Goal: Task Accomplishment & Management: Manage account settings

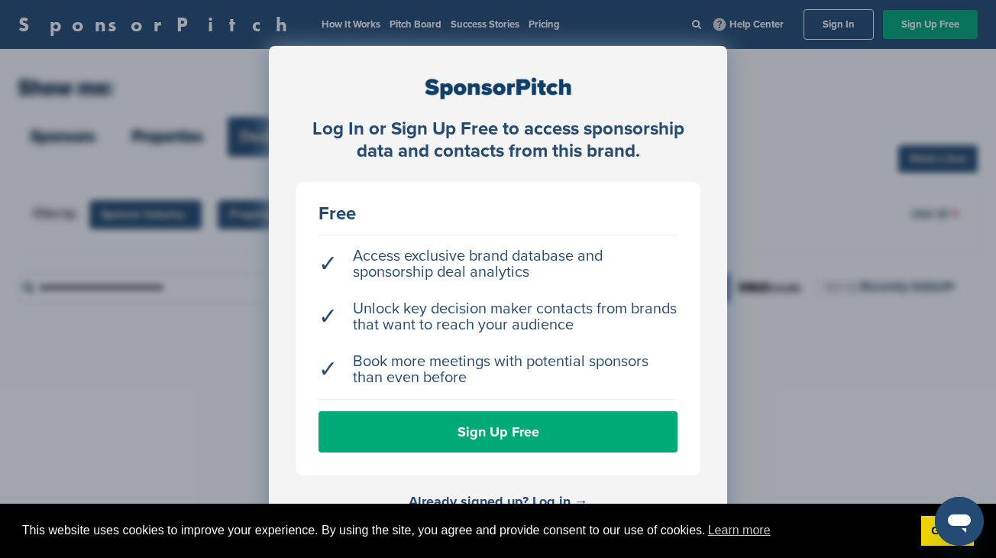
click at [785, 147] on div "Log In or Sign Up Free to access sponsorship data and contacts from this brand.…" at bounding box center [498, 317] width 996 height 634
click at [558, 497] on link "Already signed up? Log in →" at bounding box center [499, 501] width 180 height 17
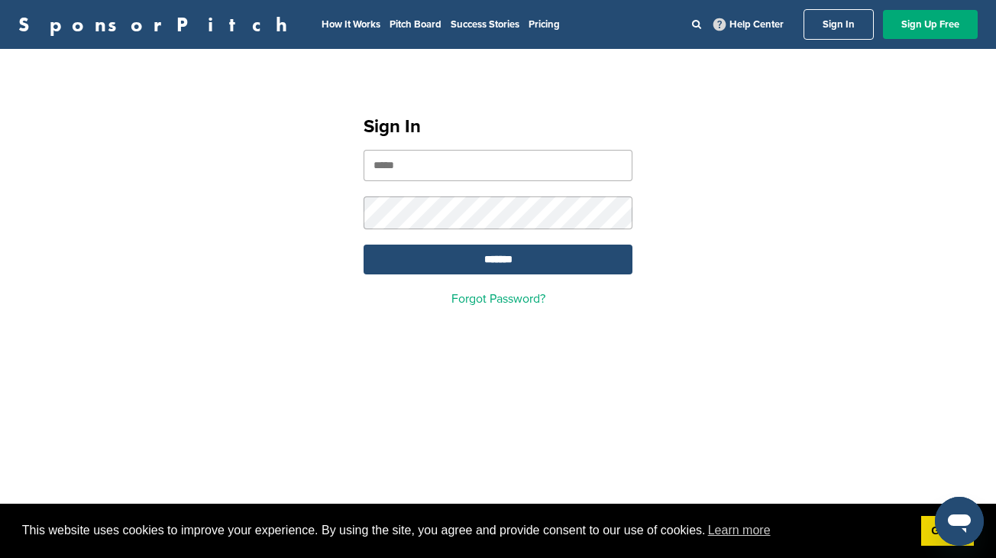
type input "**********"
click at [498, 261] on input "*******" at bounding box center [498, 259] width 269 height 30
click at [516, 262] on input "*******" at bounding box center [498, 259] width 269 height 30
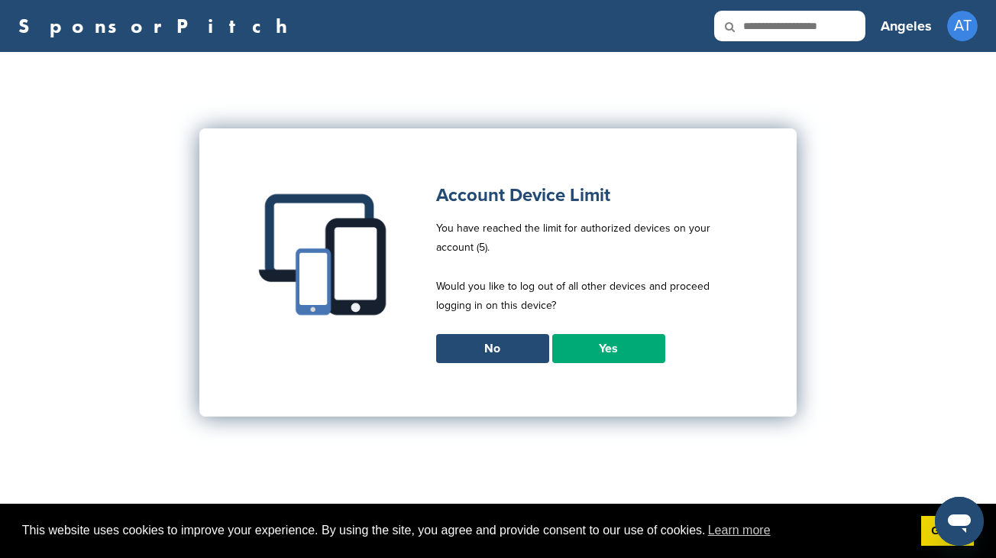
click at [597, 351] on link "Yes" at bounding box center [608, 348] width 113 height 29
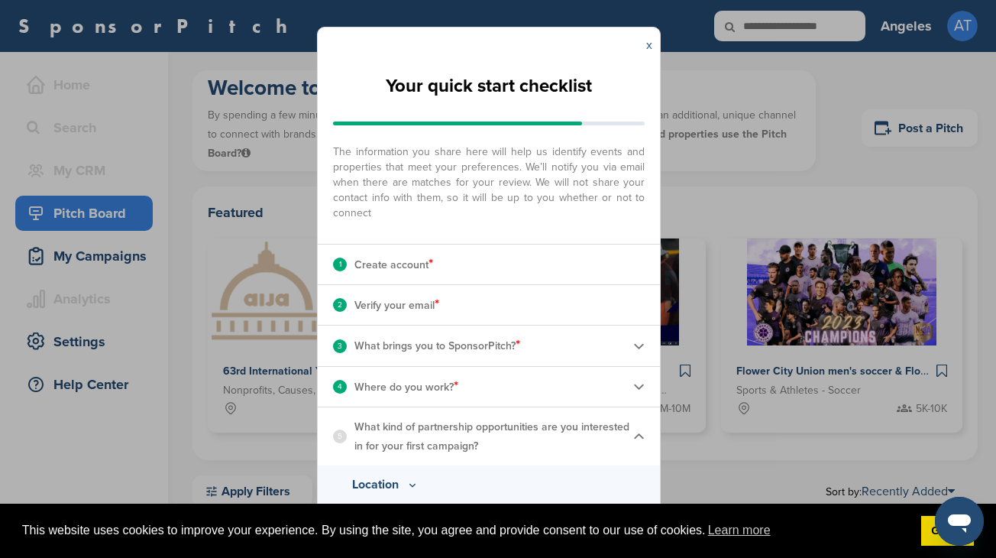
click at [648, 40] on link "x" at bounding box center [649, 44] width 6 height 15
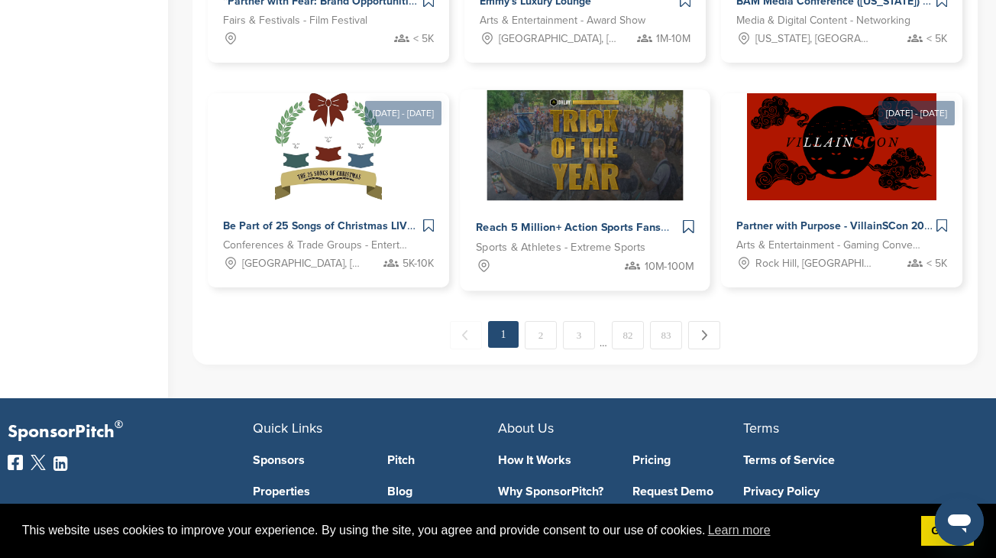
scroll to position [1134, 0]
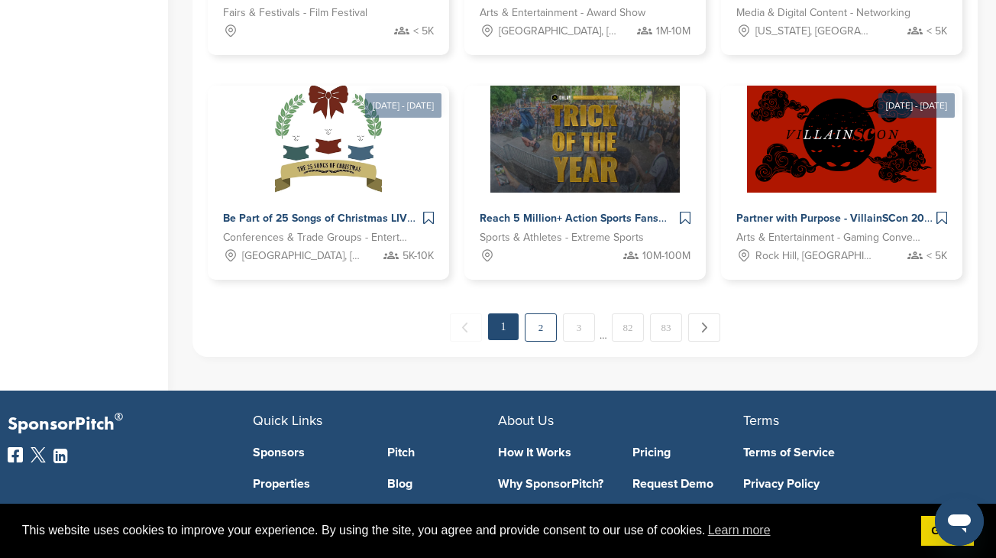
click at [542, 325] on link "2" at bounding box center [541, 327] width 32 height 28
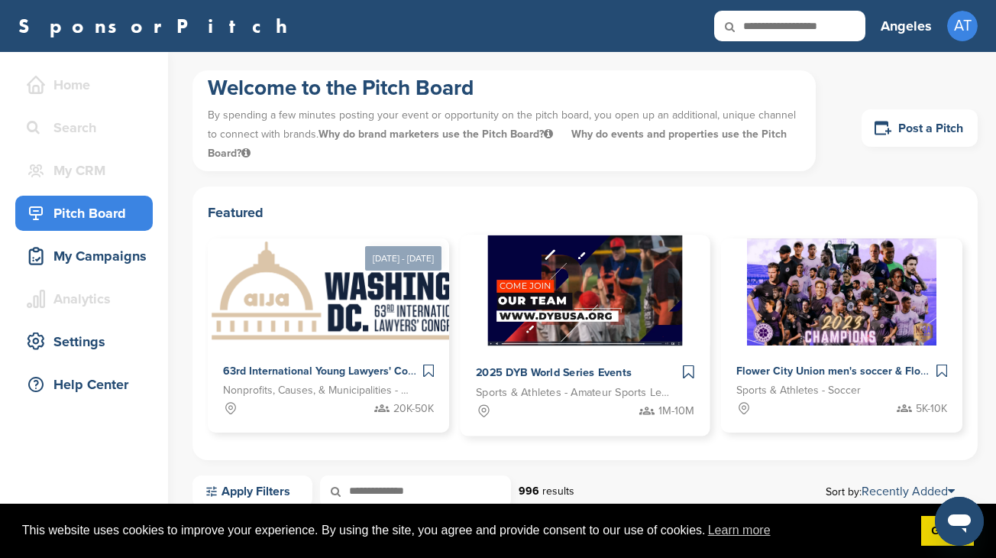
scroll to position [0, 0]
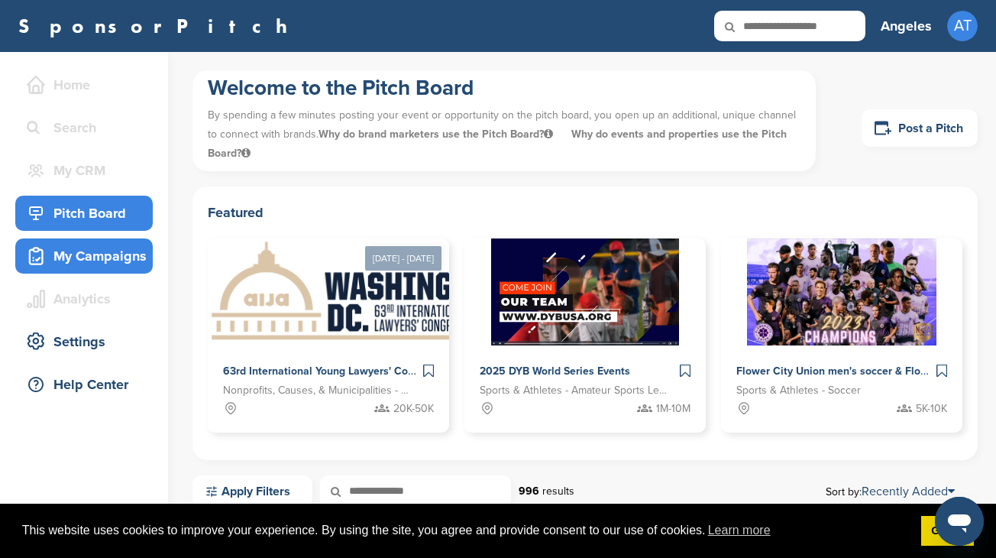
click at [115, 262] on div "My Campaigns" at bounding box center [88, 255] width 130 height 27
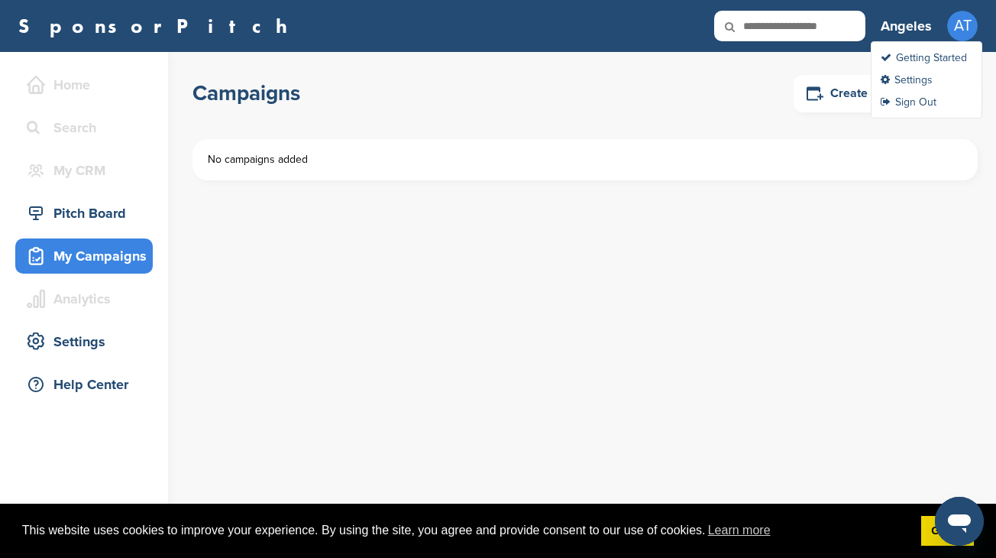
click at [963, 27] on span "AT" at bounding box center [962, 26] width 31 height 31
click at [905, 27] on h3 "Angeles" at bounding box center [906, 25] width 51 height 21
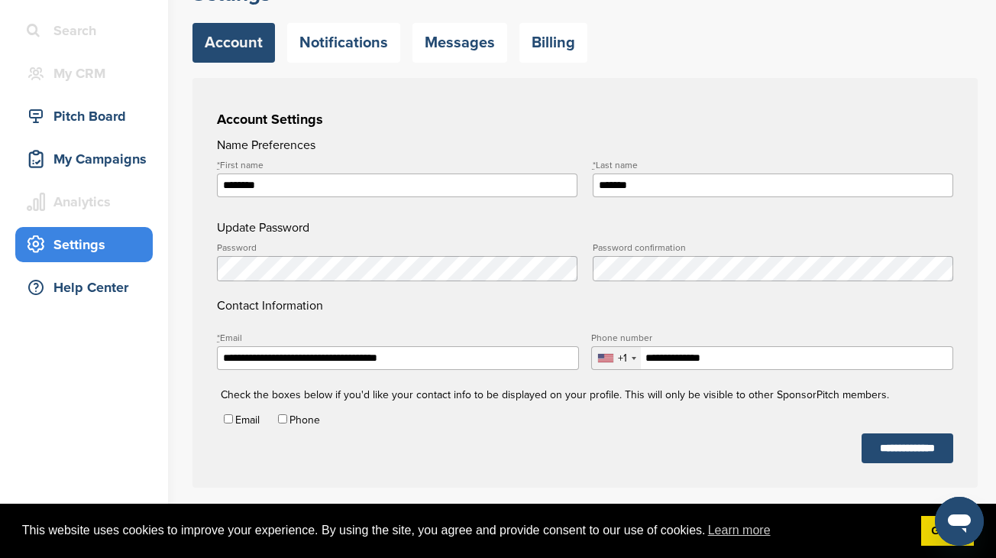
scroll to position [83, 0]
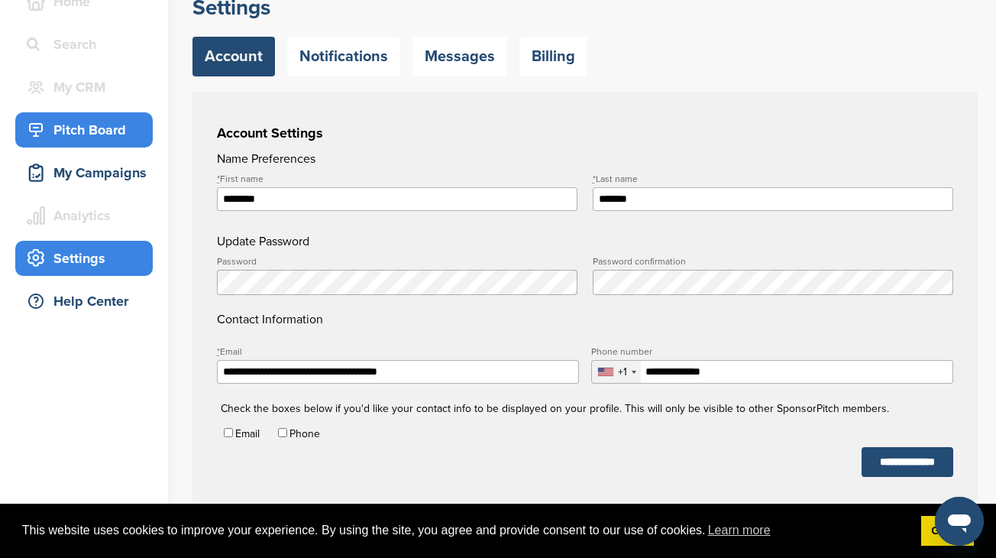
click at [92, 128] on div "Pitch Board" at bounding box center [88, 129] width 130 height 27
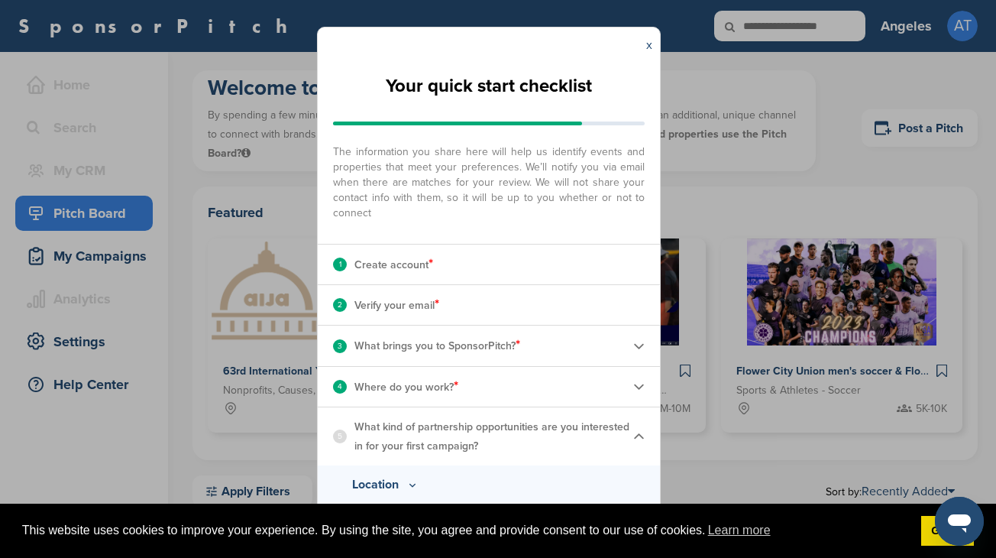
click at [632, 426] on p "What kind of partnership opportunities are you interested in for your first cam…" at bounding box center [493, 436] width 279 height 38
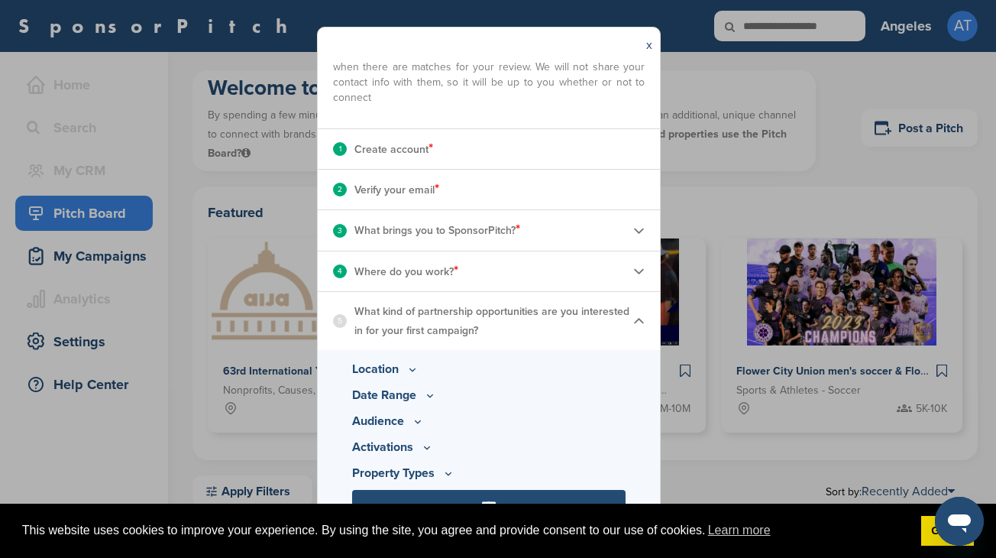
scroll to position [115, 0]
click at [409, 366] on icon at bounding box center [412, 370] width 12 height 13
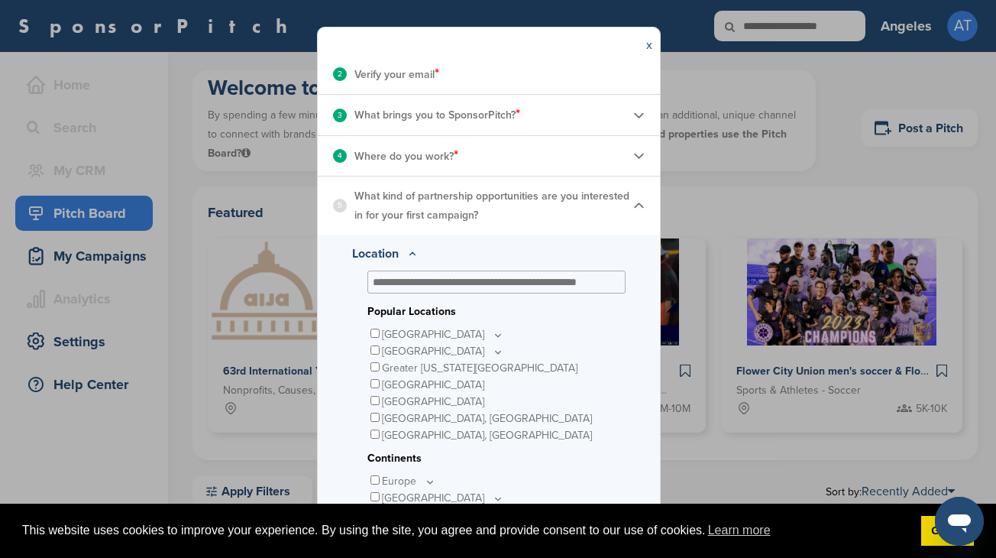
scroll to position [254, 0]
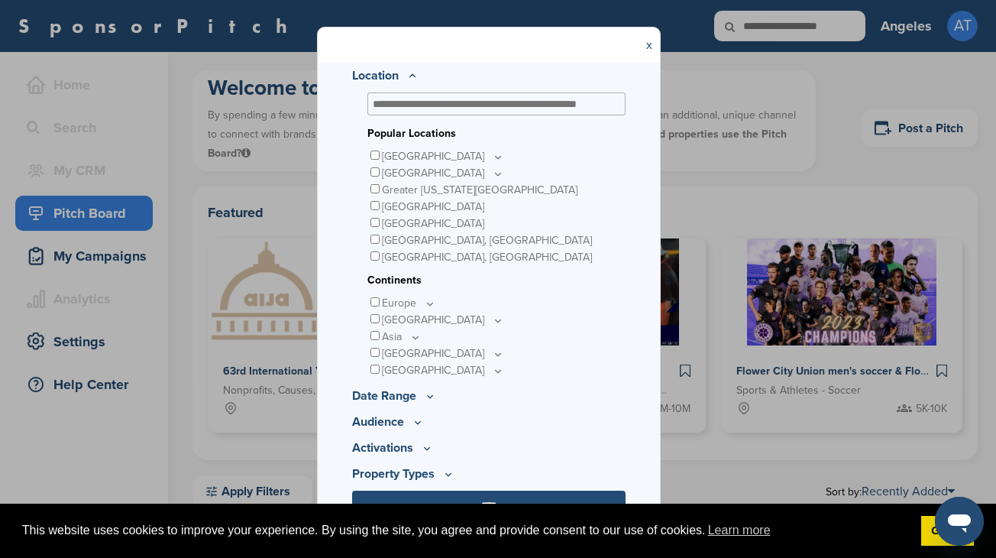
click at [425, 393] on icon at bounding box center [430, 396] width 12 height 13
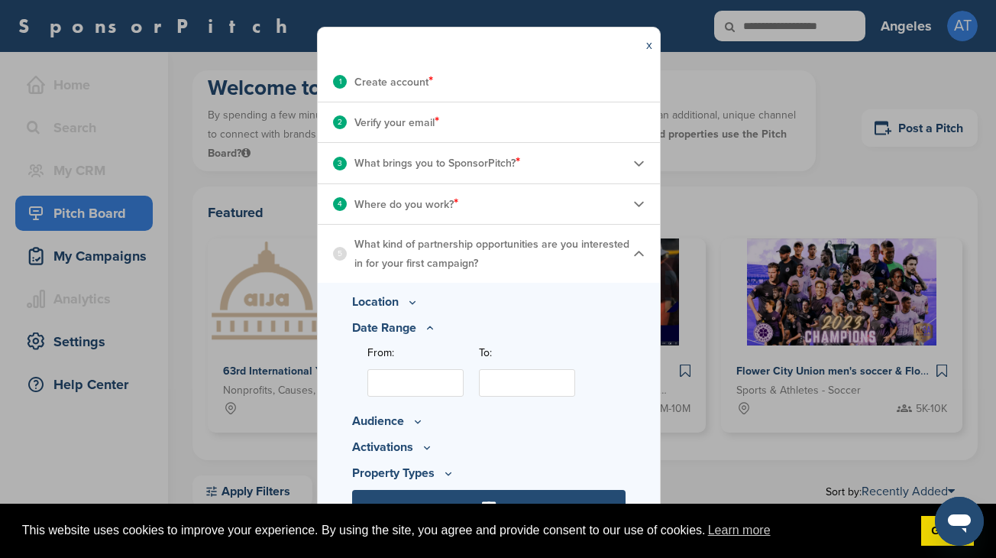
scroll to position [181, 0]
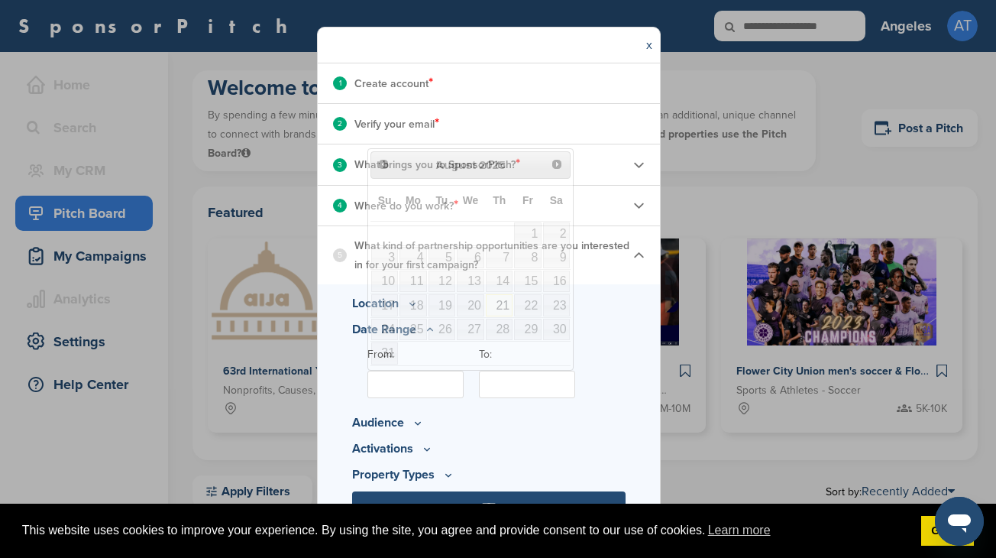
click at [438, 388] on input "From:" at bounding box center [415, 383] width 96 height 27
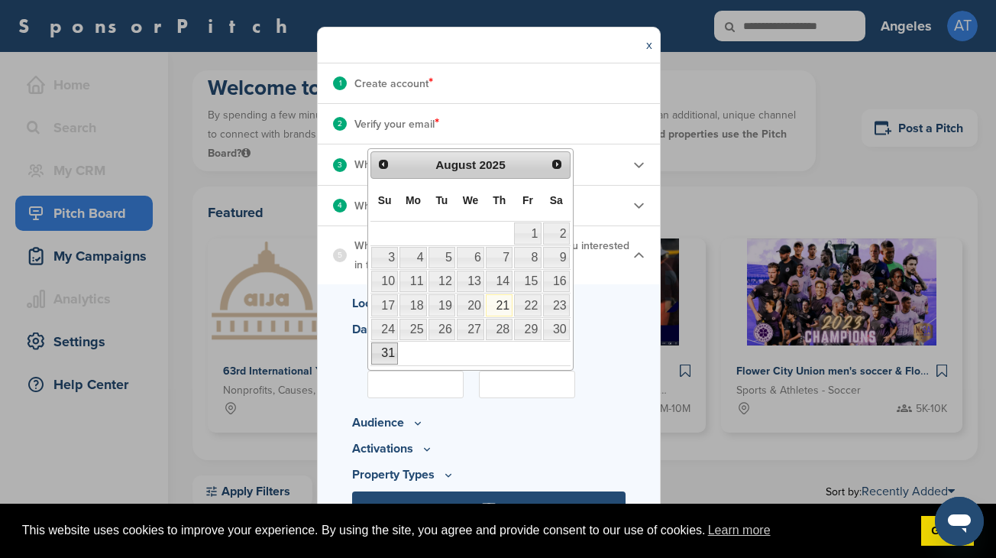
click at [382, 349] on link "31" at bounding box center [384, 352] width 27 height 21
type input "**********"
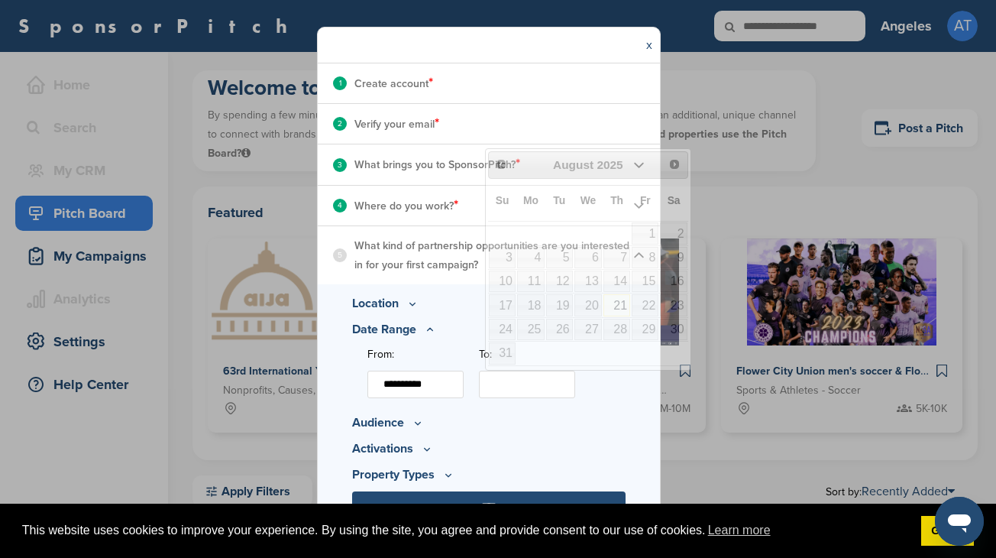
click at [524, 380] on input "To:" at bounding box center [527, 383] width 96 height 27
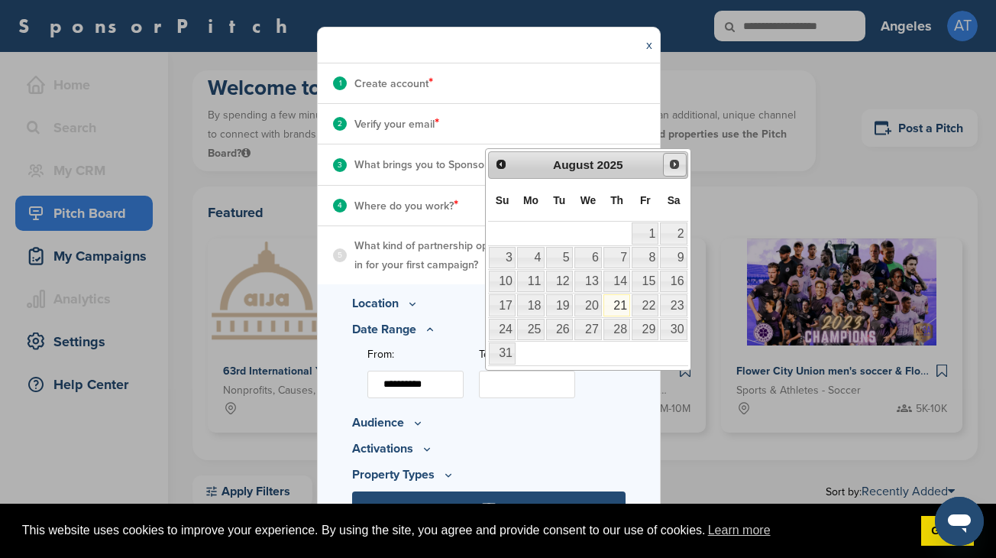
click at [674, 160] on span "Next" at bounding box center [674, 164] width 12 height 12
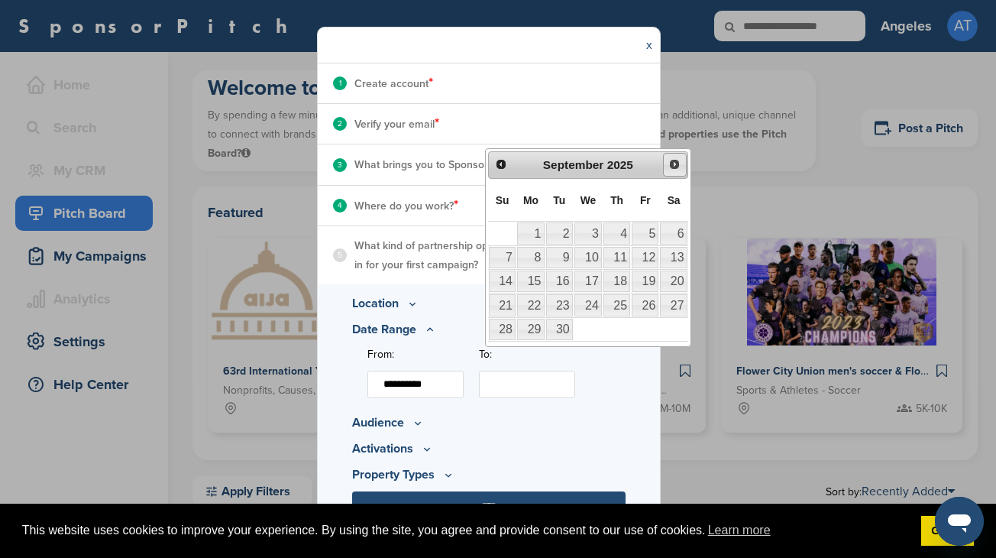
click at [674, 161] on span "Next" at bounding box center [674, 164] width 12 height 12
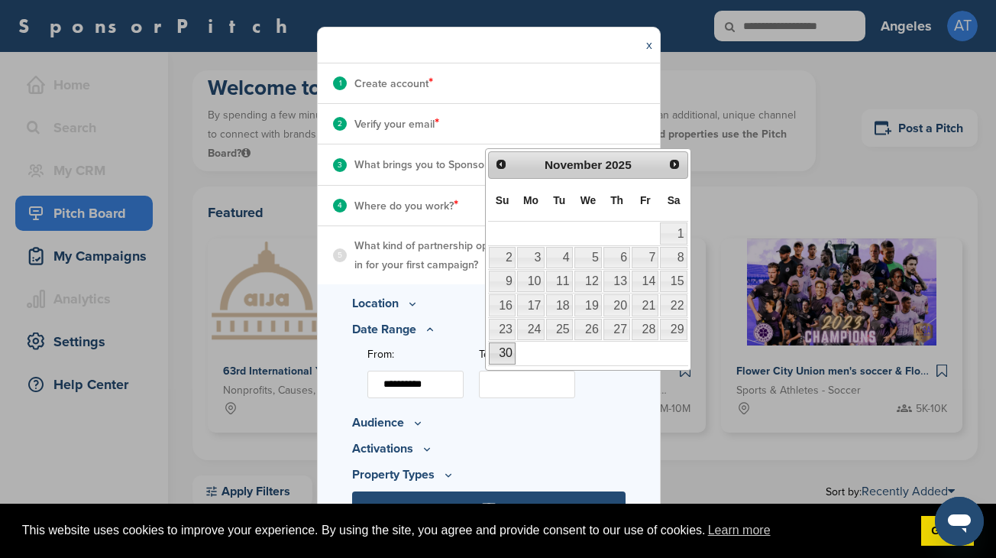
click at [497, 351] on link "30" at bounding box center [502, 352] width 27 height 21
type input "**********"
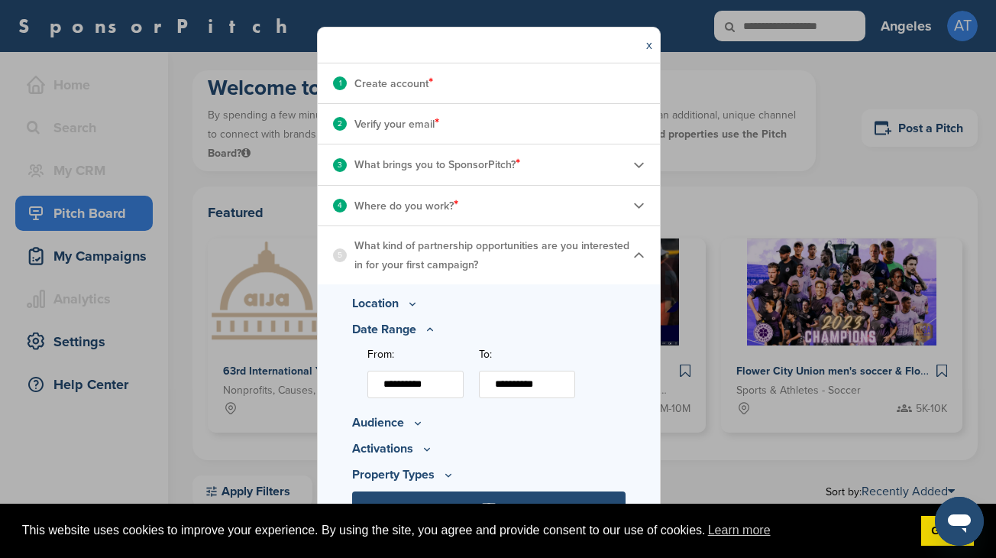
click at [418, 420] on icon at bounding box center [418, 422] width 12 height 13
click at [450, 380] on icon at bounding box center [456, 373] width 12 height 13
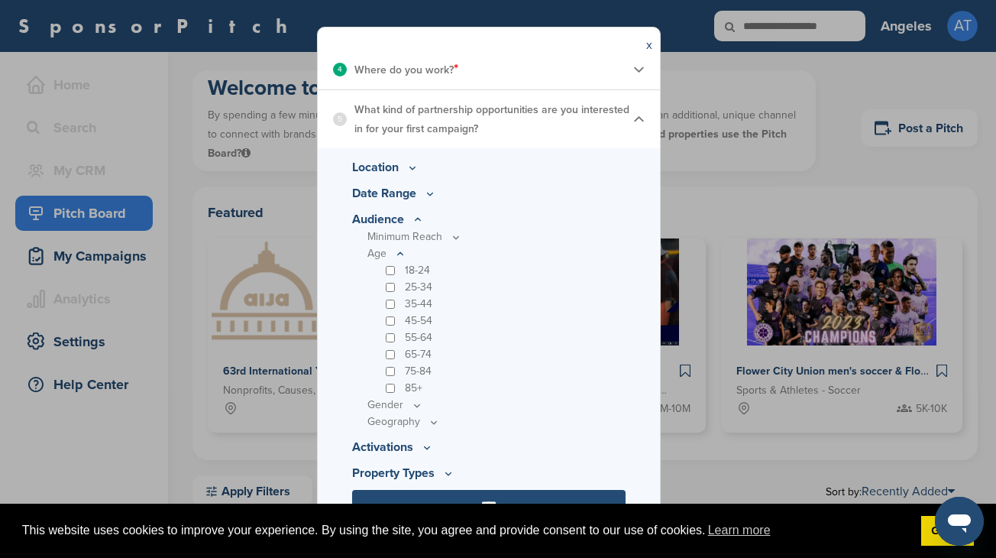
scroll to position [316, 0]
click at [450, 244] on icon at bounding box center [456, 237] width 12 height 13
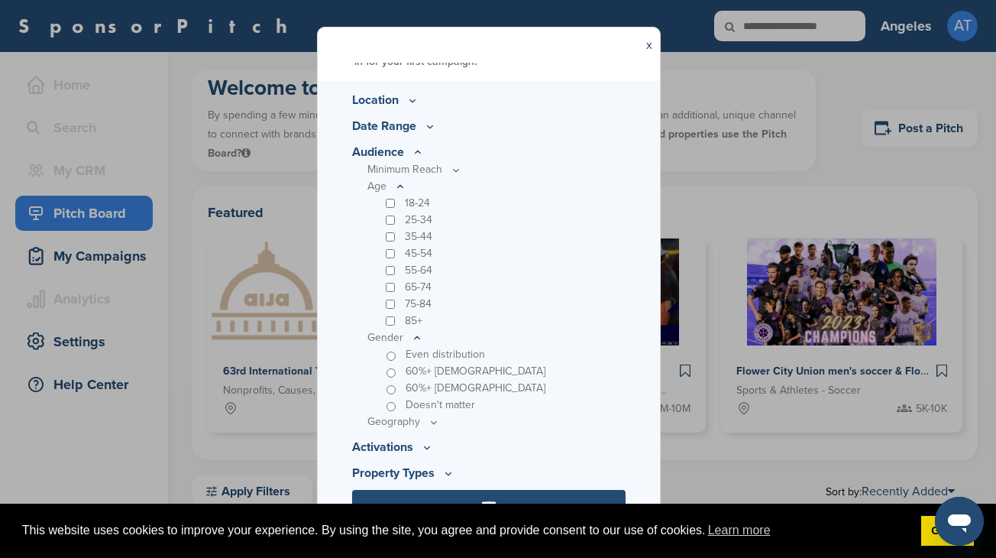
scroll to position [383, 0]
click at [0, 0] on icon at bounding box center [0, 0] width 0 height 0
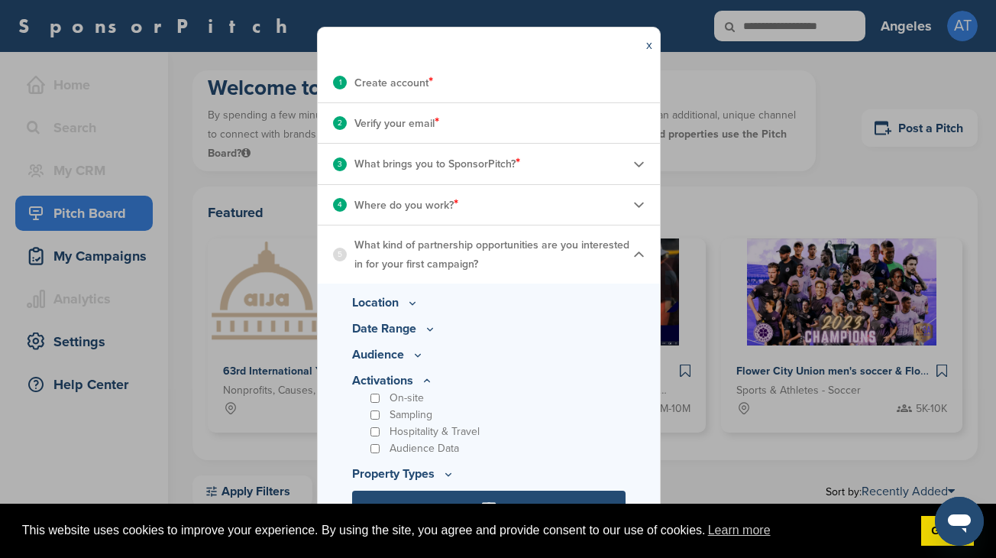
click at [424, 361] on icon at bounding box center [418, 354] width 12 height 13
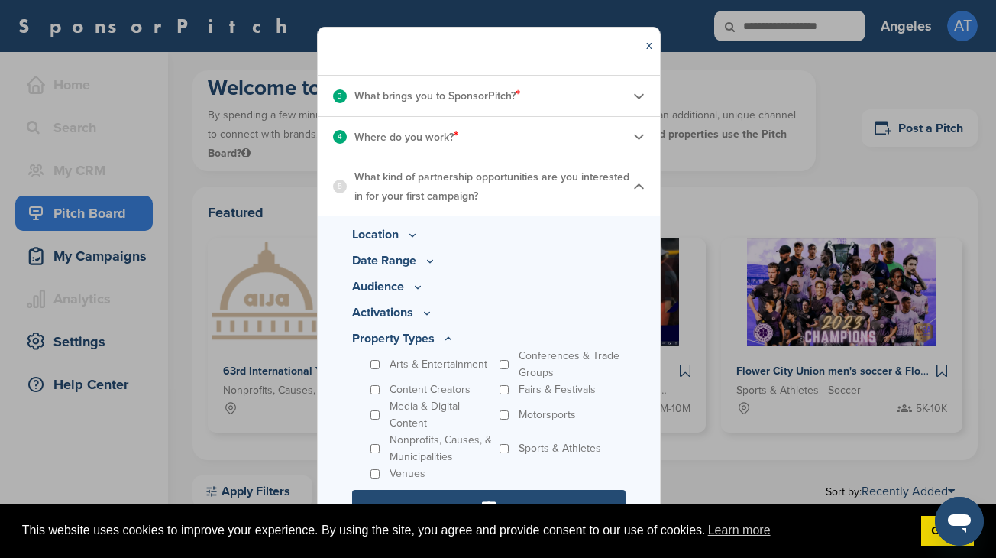
scroll to position [249, 0]
click at [371, 409] on div "Media & Digital Content" at bounding box center [431, 416] width 129 height 34
click at [368, 416] on div "Media & Digital Content" at bounding box center [431, 416] width 129 height 34
click at [449, 493] on input "****" at bounding box center [488, 505] width 273 height 31
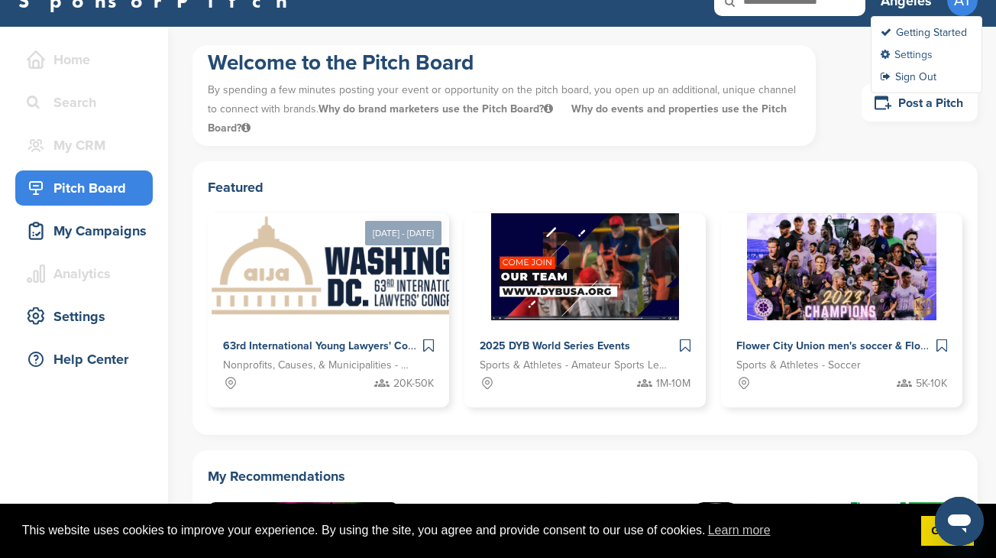
click at [907, 49] on link "Settings" at bounding box center [907, 54] width 52 height 13
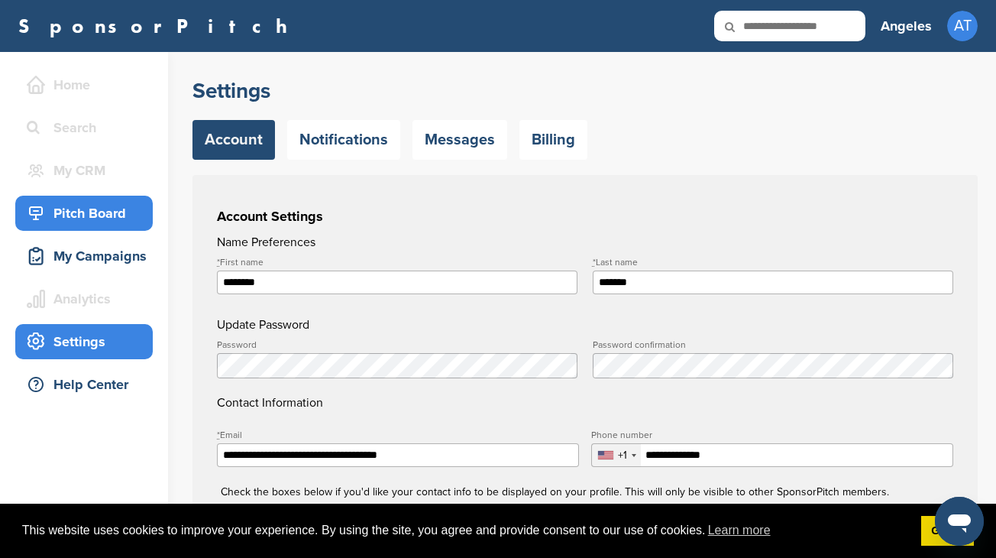
click at [121, 215] on div "Pitch Board" at bounding box center [88, 212] width 130 height 27
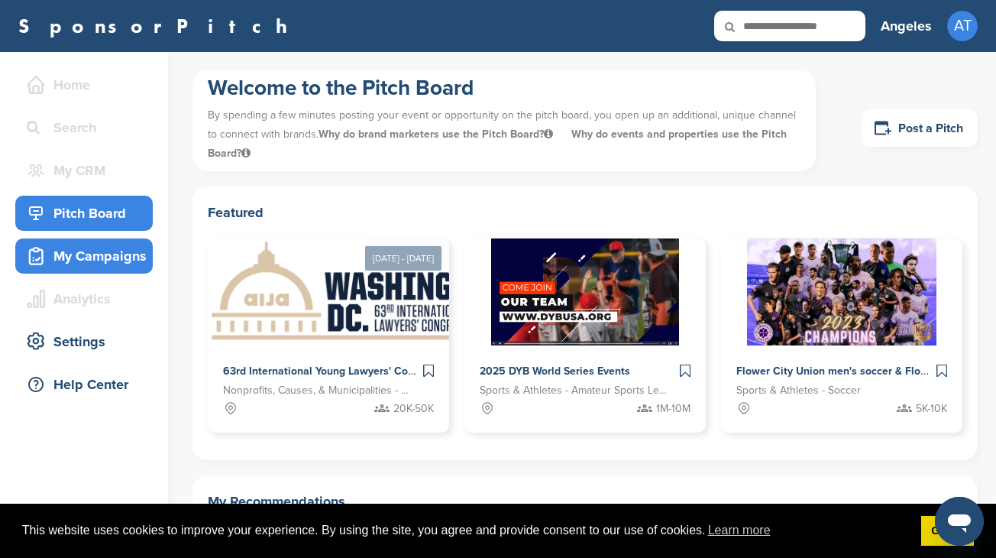
click at [121, 254] on div "My Campaigns" at bounding box center [88, 255] width 130 height 27
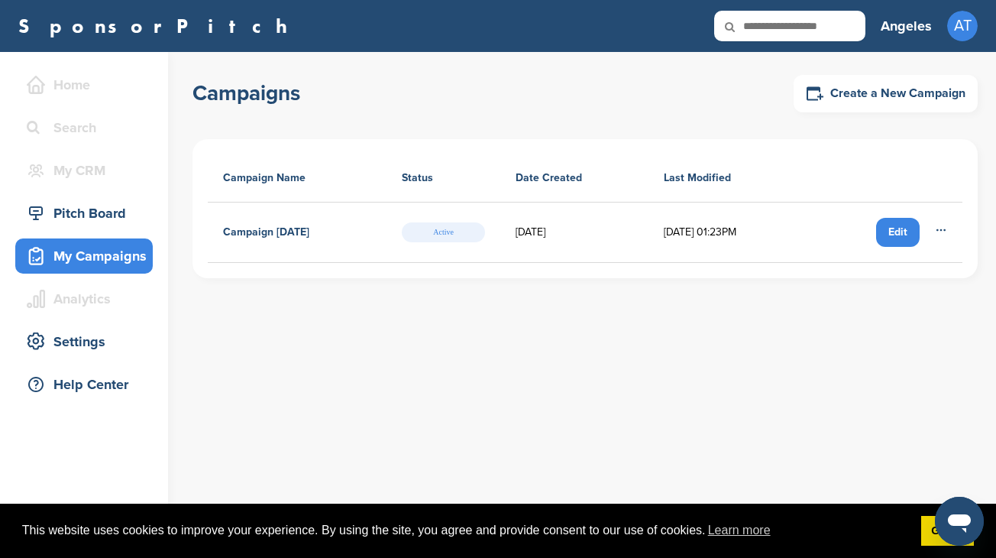
click at [889, 239] on div "Edit" at bounding box center [898, 232] width 44 height 29
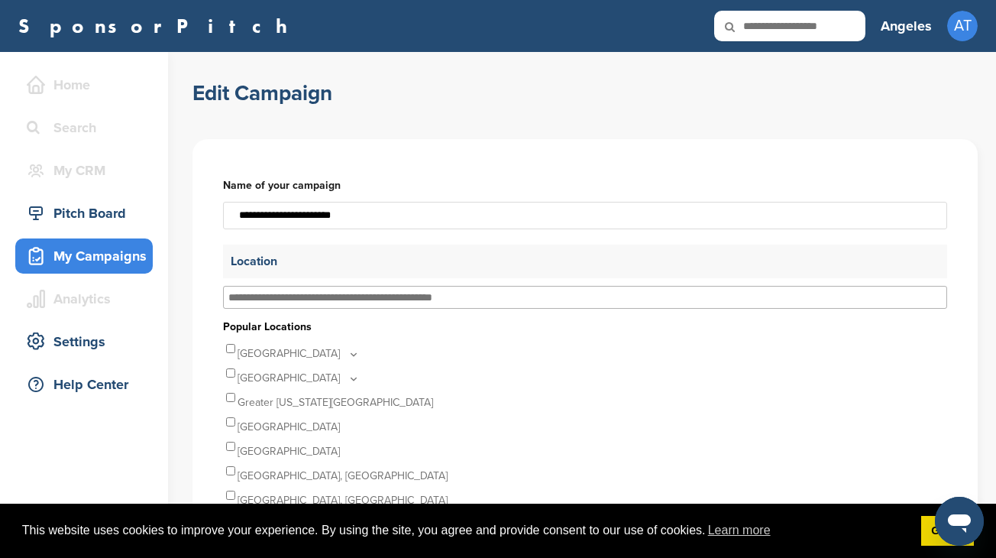
click at [407, 222] on input "**********" at bounding box center [585, 215] width 724 height 27
click at [385, 300] on input "text" at bounding box center [348, 297] width 241 height 14
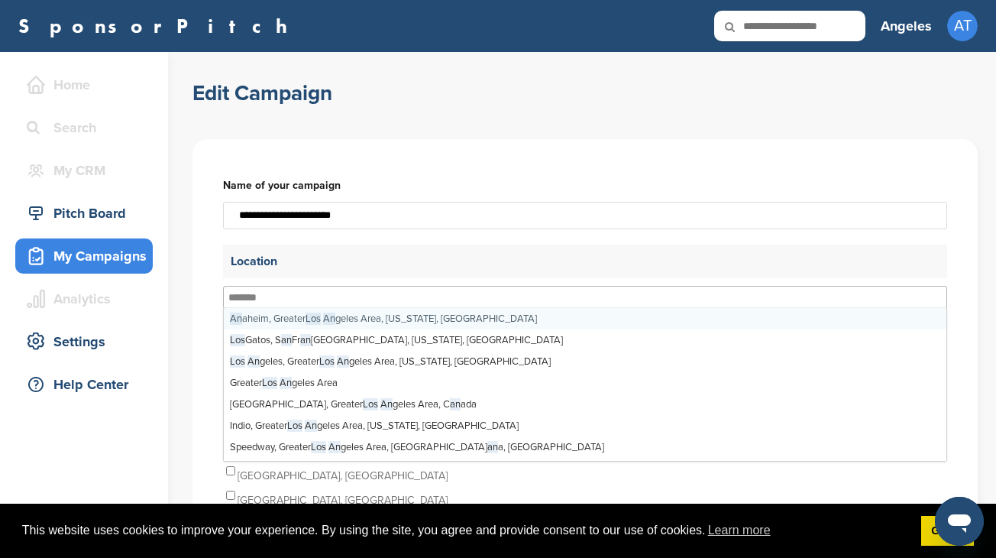
scroll to position [82, 0]
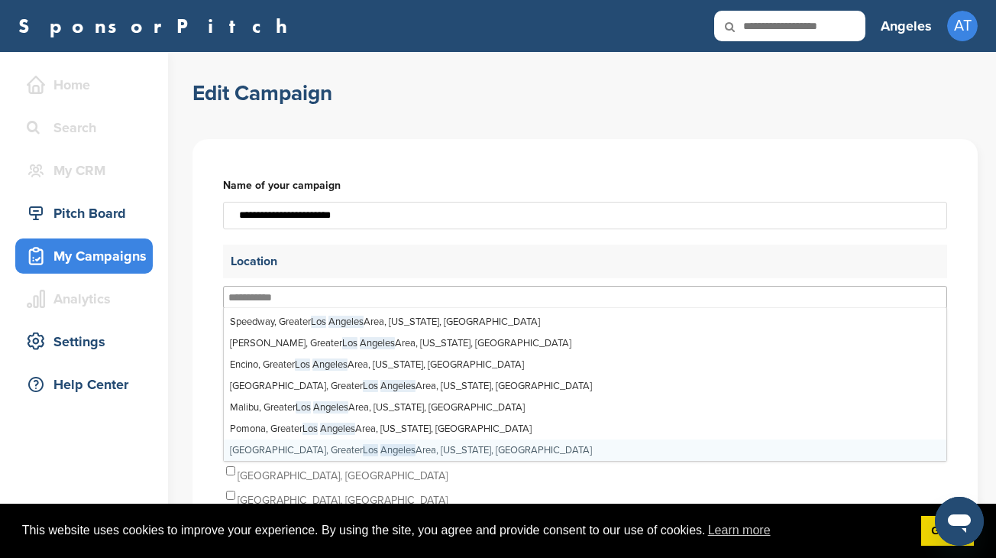
type input "**********"
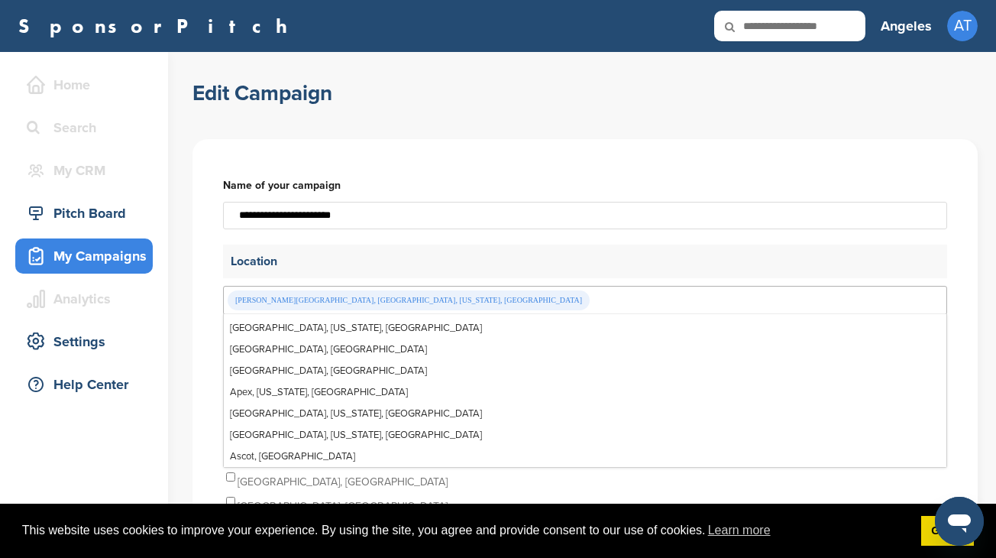
scroll to position [0, 0]
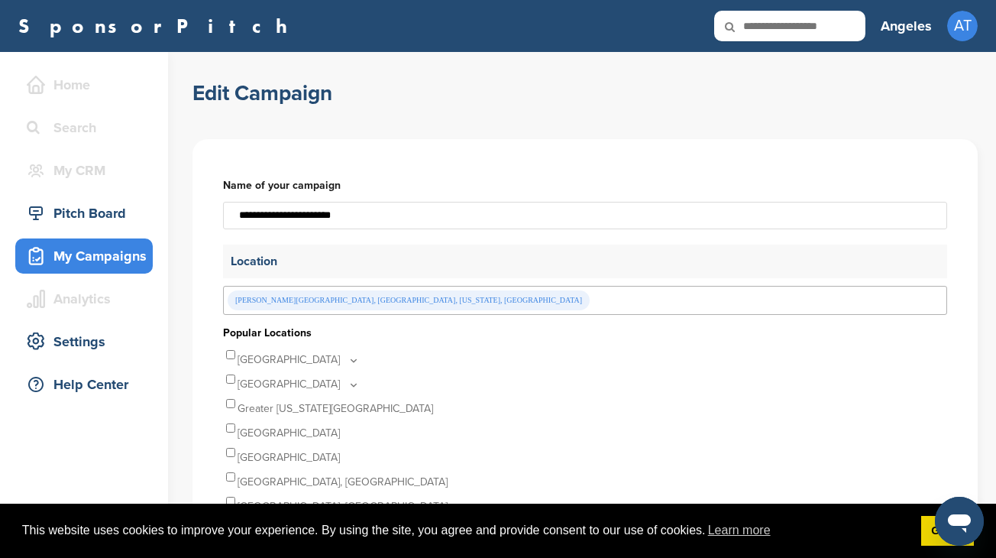
click at [456, 264] on p "Location" at bounding box center [585, 261] width 724 height 34
click at [389, 216] on input "**********" at bounding box center [585, 215] width 724 height 27
drag, startPoint x: 390, startPoint y: 221, endPoint x: 202, endPoint y: 202, distance: 189.6
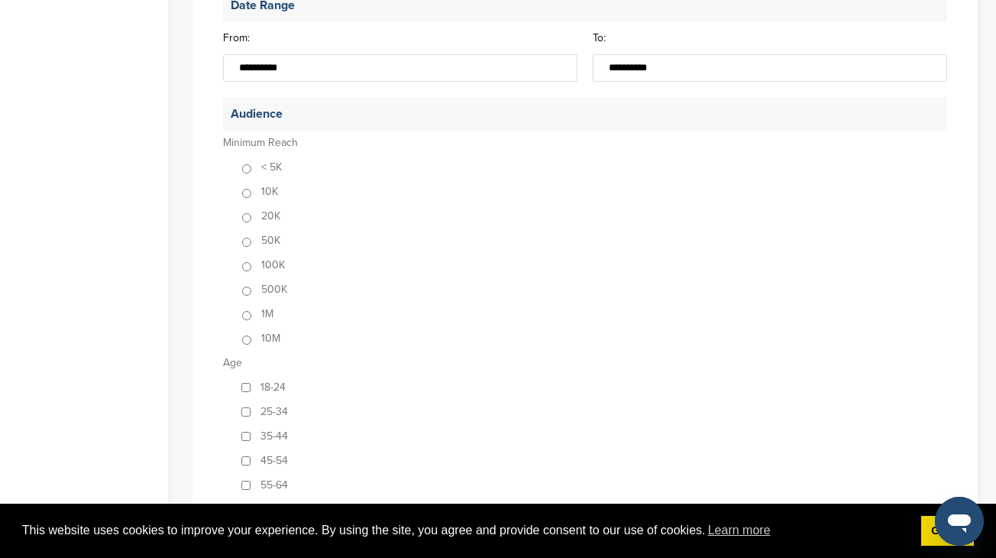
scroll to position [729, 0]
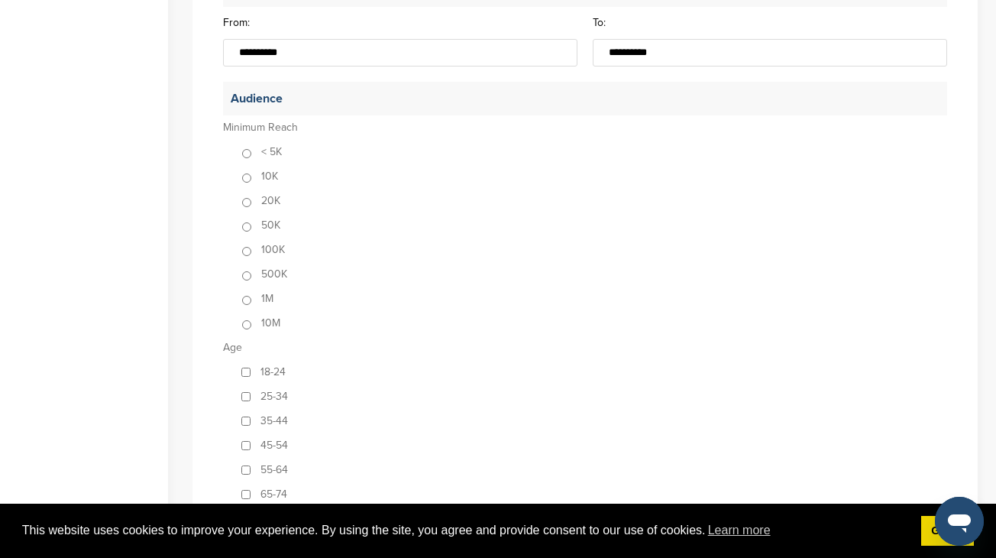
type input "**********"
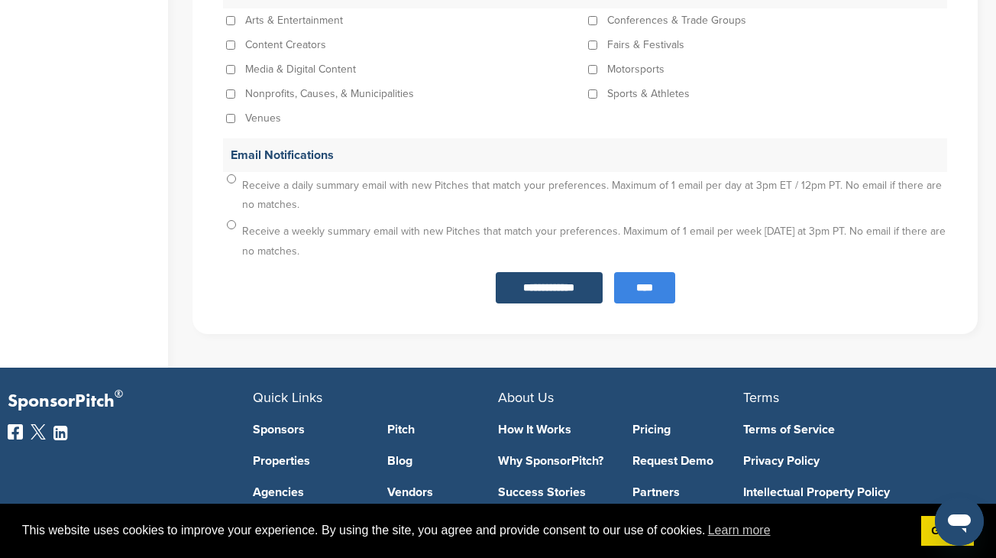
scroll to position [1729, 0]
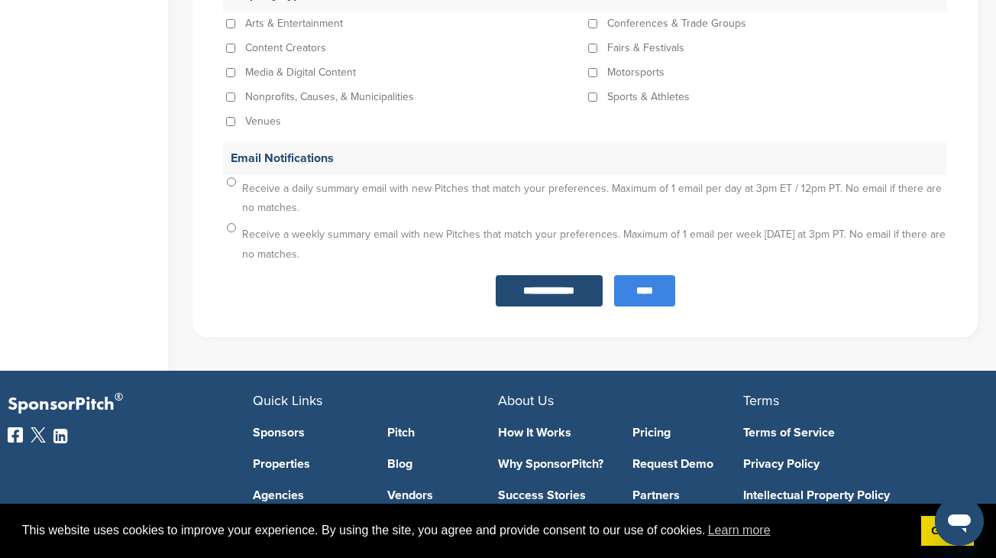
click at [230, 186] on div "Receive a daily summary email with new Pitches that match your preferences. Max…" at bounding box center [585, 198] width 724 height 46
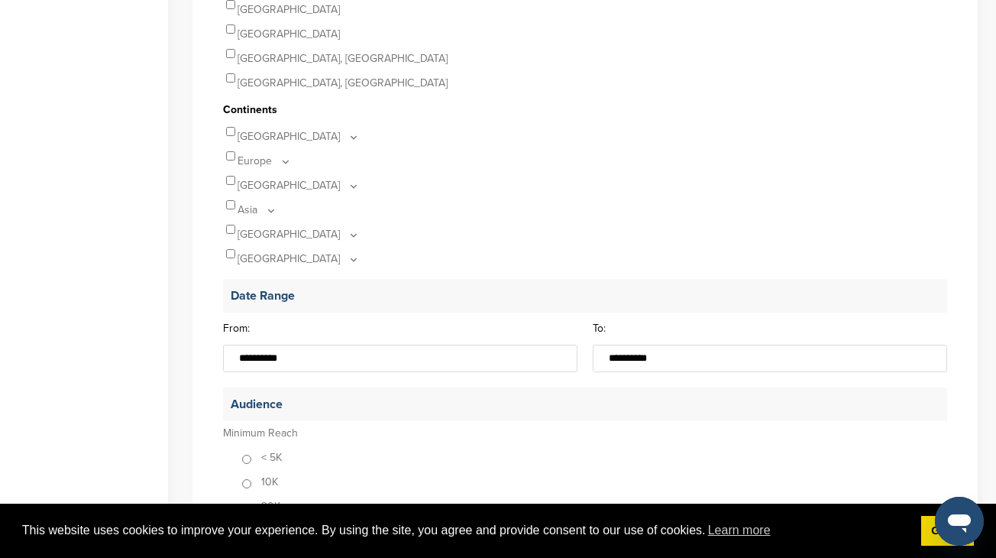
scroll to position [432, 0]
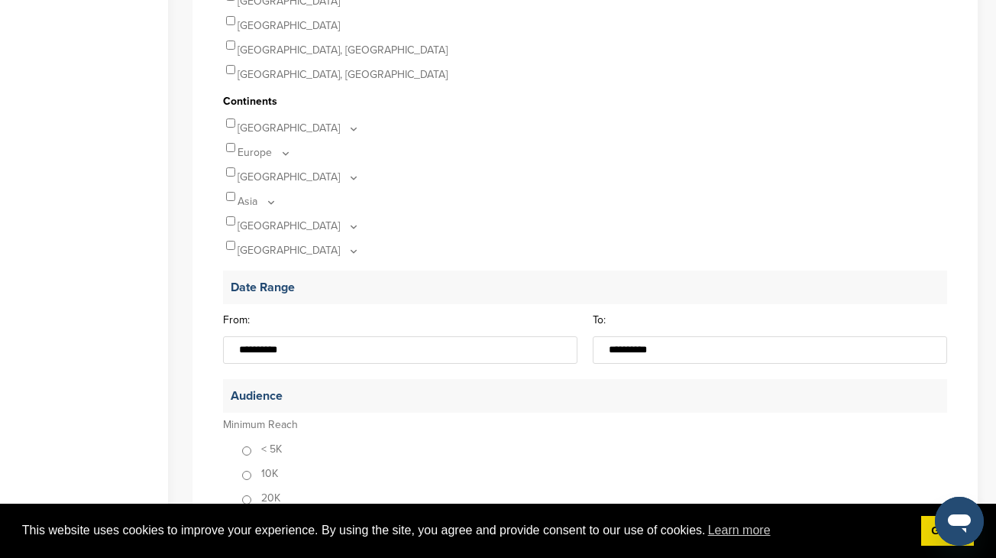
click at [228, 129] on div "North America" at bounding box center [585, 128] width 724 height 24
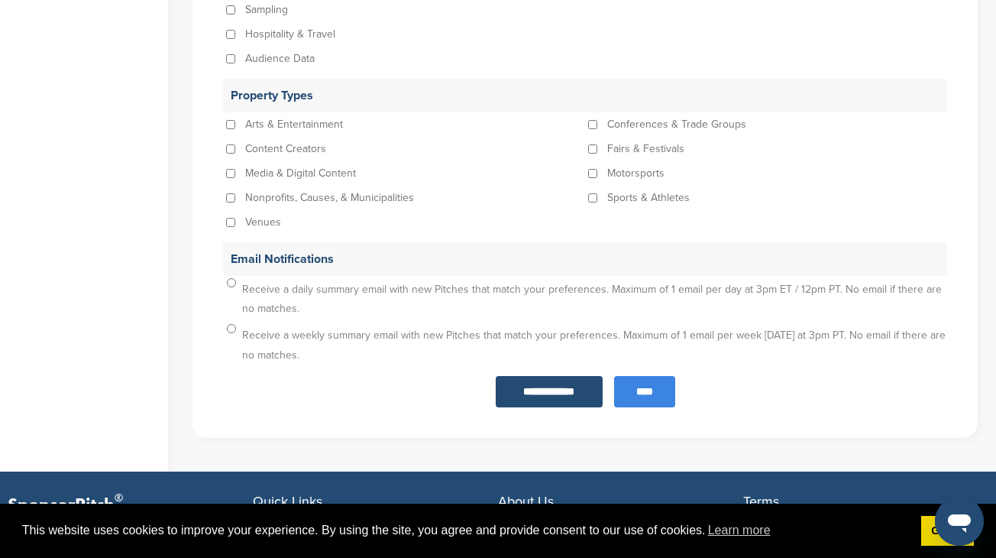
scroll to position [1728, 0]
click at [661, 390] on input "****" at bounding box center [644, 391] width 61 height 31
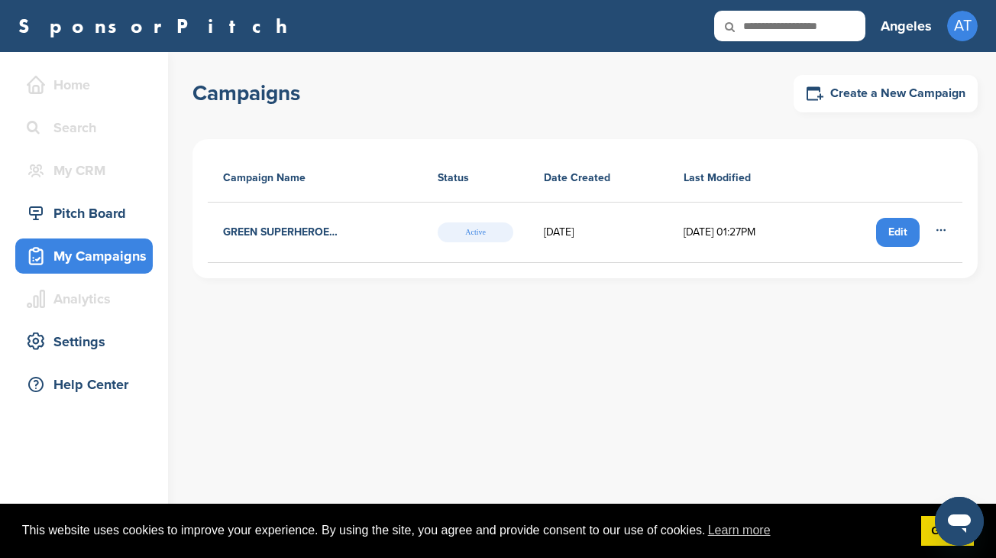
click at [936, 230] on icon at bounding box center [941, 230] width 12 height 12
click at [894, 156] on th at bounding box center [889, 178] width 147 height 48
click at [301, 230] on h4 "GREEN SUPERHEROES 2030 Documentary" at bounding box center [282, 232] width 118 height 17
click at [902, 229] on div "Edit" at bounding box center [898, 232] width 44 height 29
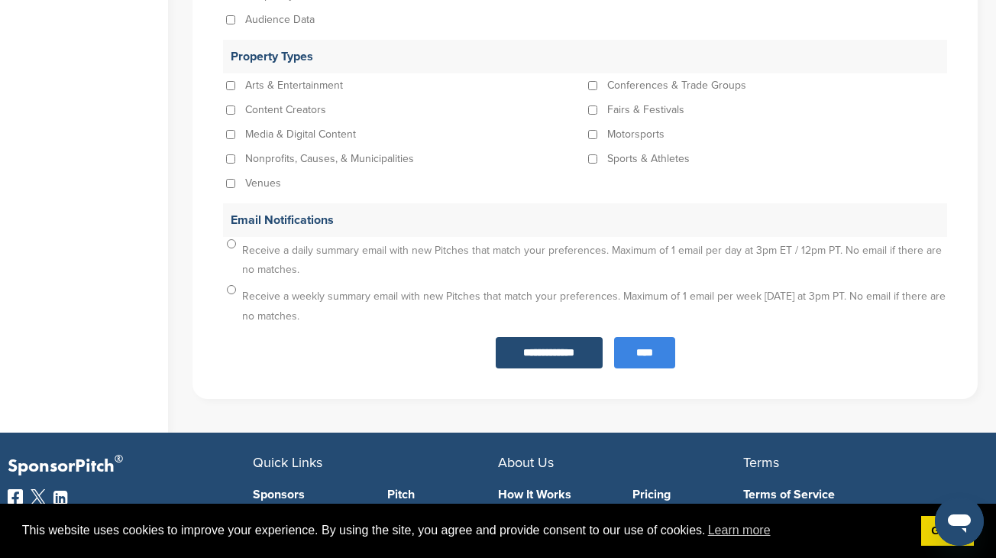
scroll to position [1667, 0]
click at [561, 351] on input "**********" at bounding box center [549, 352] width 107 height 31
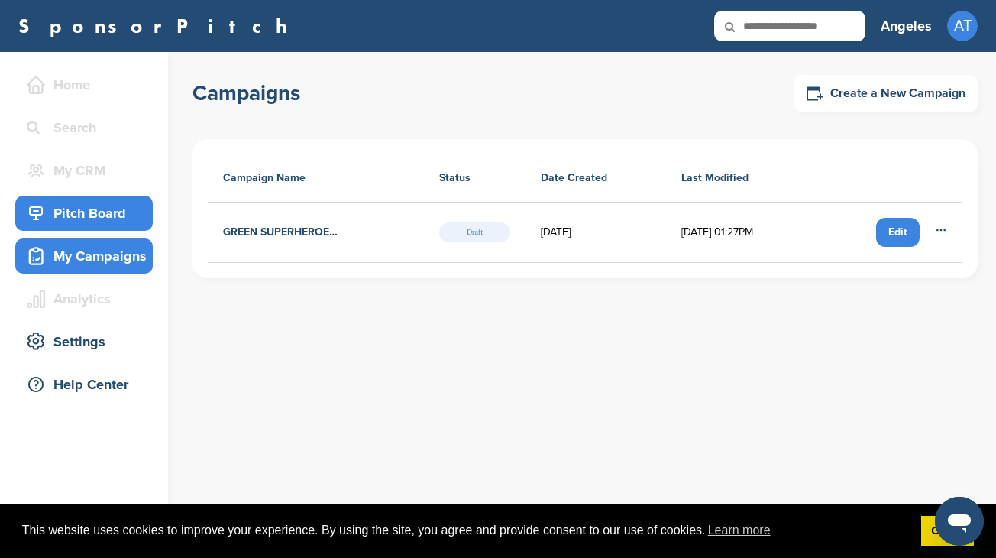
click at [107, 211] on div "Pitch Board" at bounding box center [88, 212] width 130 height 27
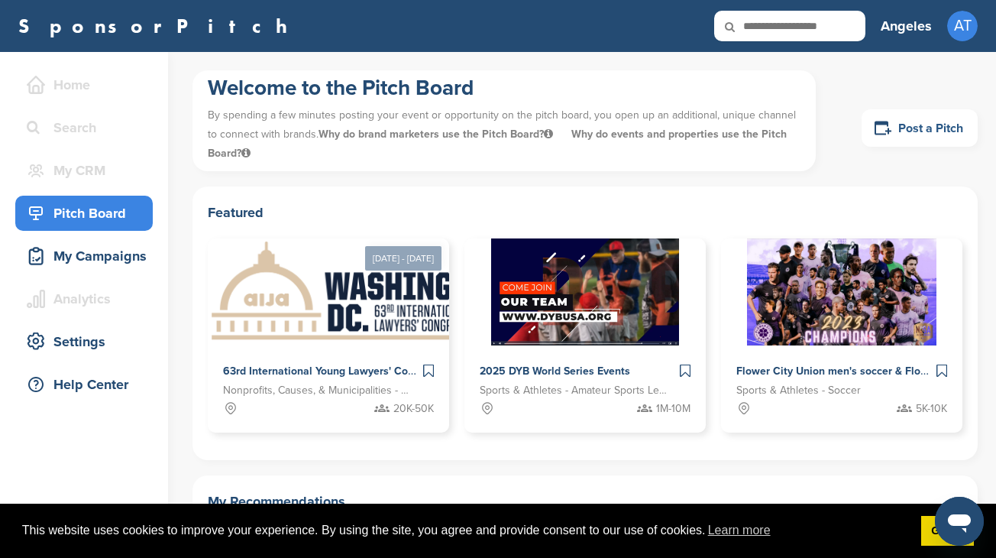
click at [914, 123] on link "Post a Pitch" at bounding box center [920, 127] width 116 height 37
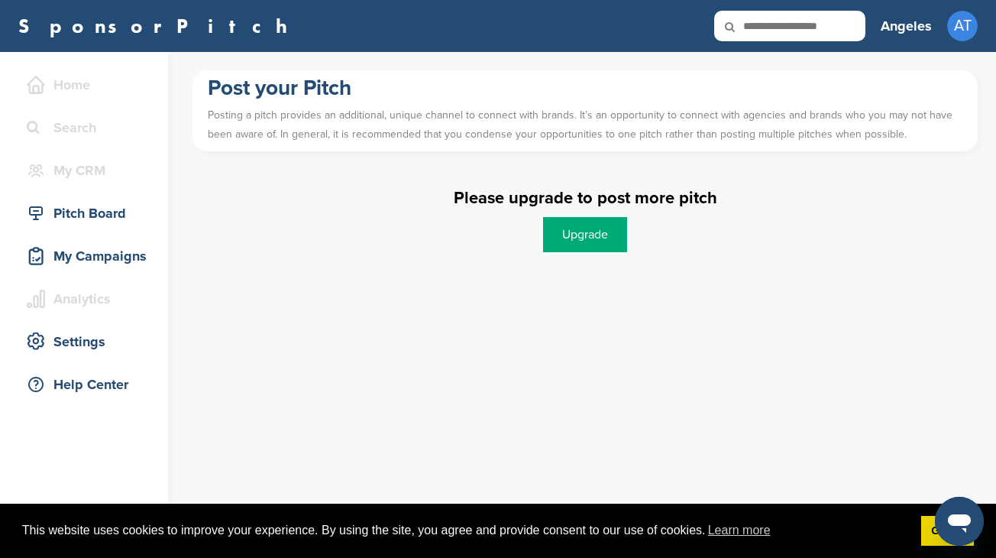
click at [590, 233] on link "Upgrade" at bounding box center [585, 234] width 84 height 35
